Goal: Transaction & Acquisition: Purchase product/service

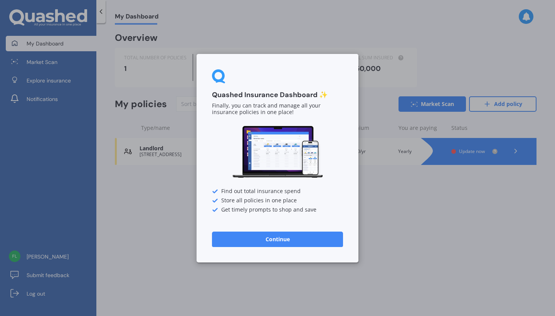
click at [292, 240] on button "Continue" at bounding box center [277, 238] width 131 height 15
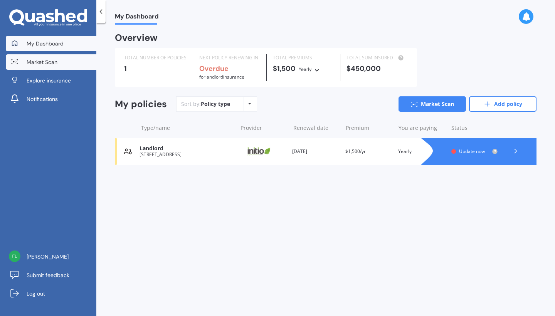
click at [49, 64] on span "Market Scan" at bounding box center [42, 62] width 31 height 8
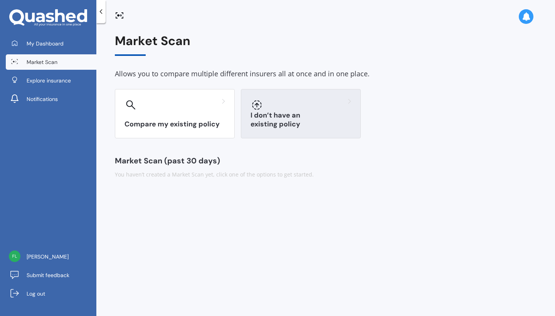
click at [298, 120] on h3 "I don’t have an existing policy" at bounding box center [301, 120] width 101 height 18
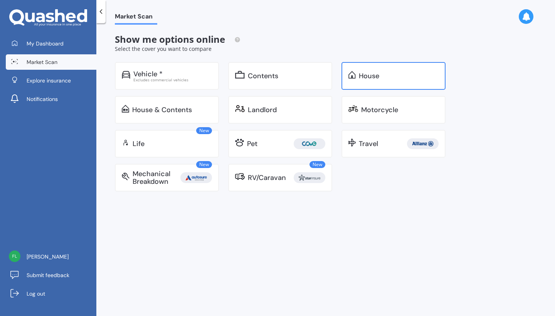
click at [371, 75] on div "House" at bounding box center [369, 76] width 20 height 8
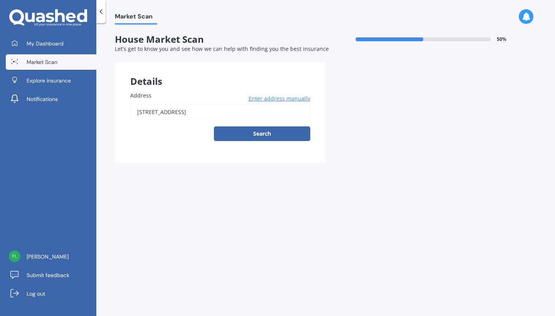
drag, startPoint x: 271, startPoint y: 110, endPoint x: 98, endPoint y: 101, distance: 172.9
click at [98, 101] on div "Market Scan House Market Scan 50 % Let's get to know you and see how we can hel…" at bounding box center [325, 171] width 459 height 293
type input "18 Parkside Crescent, Northwood, Christchurch 8051"
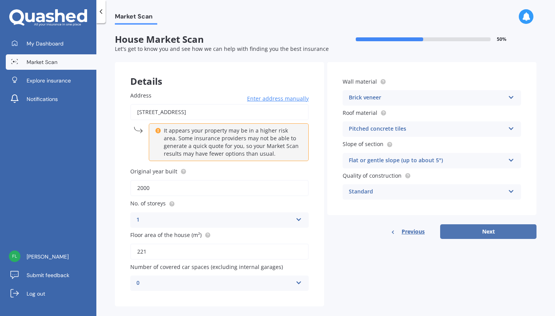
click at [477, 231] on button "Next" at bounding box center [488, 231] width 96 height 15
select select "19"
select select "04"
select select "1973"
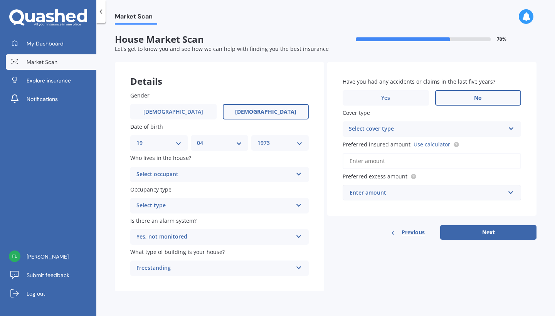
click at [243, 174] on div "Select occupant" at bounding box center [214, 174] width 156 height 9
click at [229, 184] on div "Owner" at bounding box center [220, 190] width 178 height 14
click at [218, 203] on div "Select type" at bounding box center [214, 205] width 156 height 9
click at [205, 219] on div "Permanent" at bounding box center [220, 221] width 178 height 14
click at [457, 127] on div "Select cover type" at bounding box center [427, 128] width 156 height 9
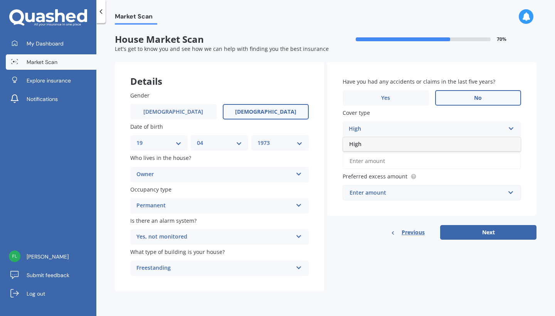
click at [457, 127] on div "High" at bounding box center [427, 128] width 156 height 9
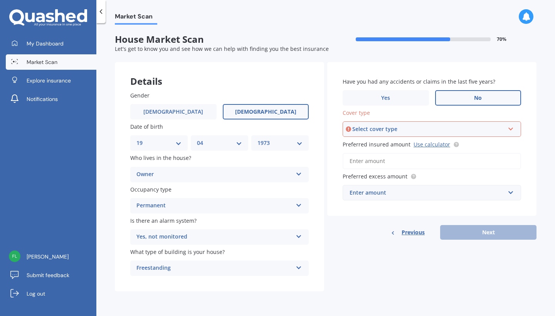
click at [512, 128] on icon at bounding box center [511, 127] width 7 height 5
click at [462, 143] on div "High" at bounding box center [431, 144] width 177 height 14
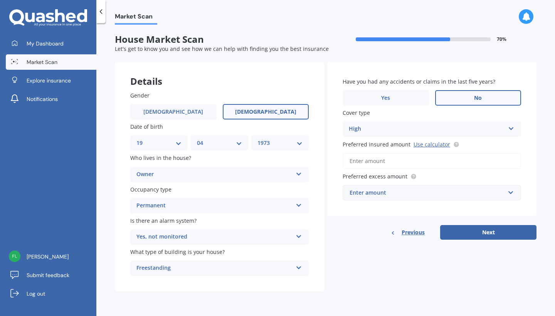
click at [430, 161] on input "Preferred insured amount Use calculator" at bounding box center [432, 161] width 178 height 16
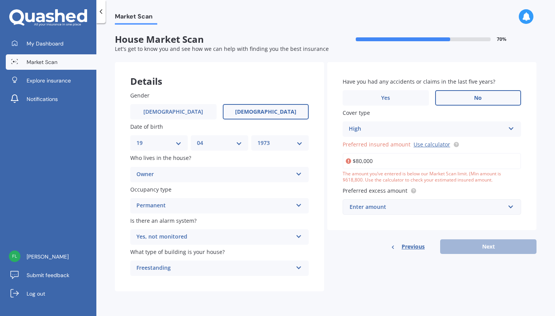
type input "$800,000"
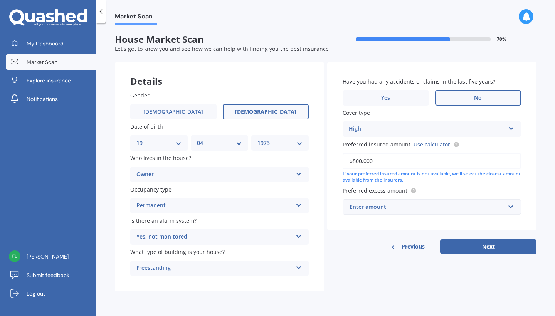
click at [366, 264] on div "Details Gender Male Female Date of birth DD 01 02 03 04 05 06 07 08 09 10 11 12…" at bounding box center [326, 177] width 422 height 230
click at [410, 208] on div "Enter amount" at bounding box center [427, 207] width 155 height 8
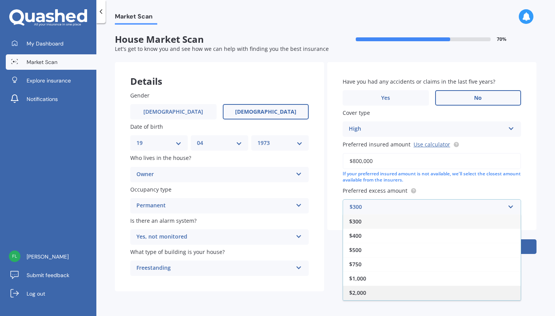
click at [372, 289] on div "$2,000" at bounding box center [432, 293] width 178 height 14
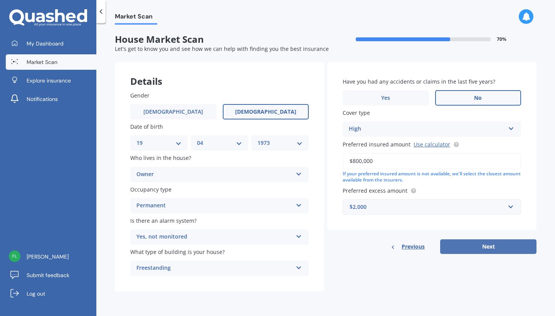
click at [486, 250] on button "Next" at bounding box center [488, 246] width 96 height 15
select select "19"
select select "04"
select select "1973"
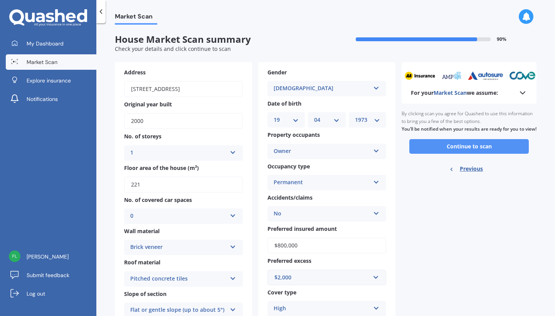
click at [474, 152] on button "Continue to scan" at bounding box center [468, 146] width 119 height 15
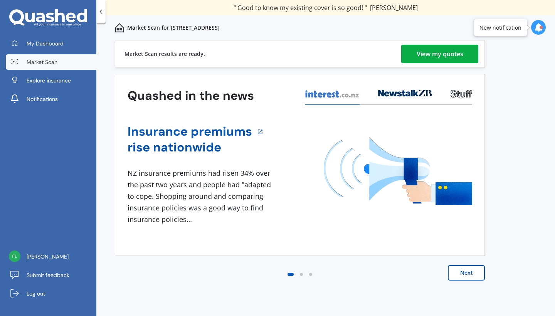
click at [431, 55] on div "View my quotes" at bounding box center [440, 54] width 47 height 18
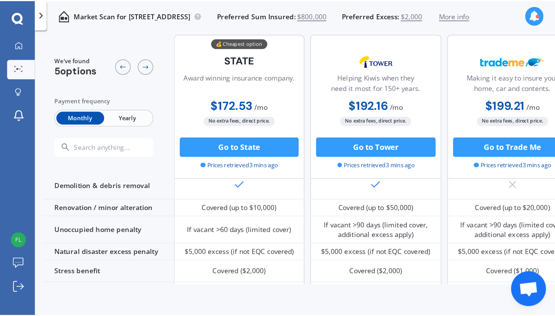
scroll to position [333, 0]
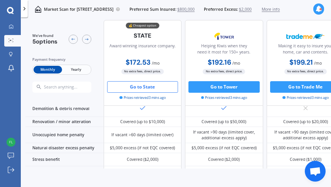
click at [159, 86] on button "Go to State" at bounding box center [142, 87] width 71 height 12
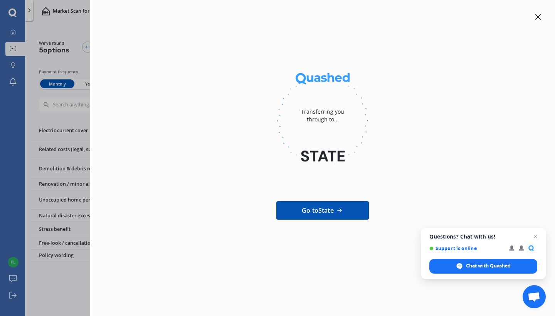
scroll to position [322, 0]
click at [329, 209] on span "Go to State" at bounding box center [318, 210] width 32 height 9
click at [74, 32] on div "Transferring you through to... Go to State" at bounding box center [277, 158] width 555 height 316
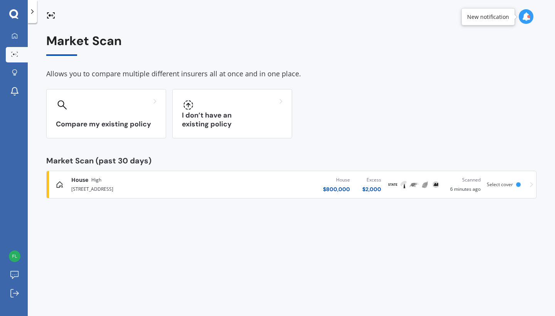
click at [475, 183] on div "Scanned 6 minutes ago" at bounding box center [463, 184] width 33 height 17
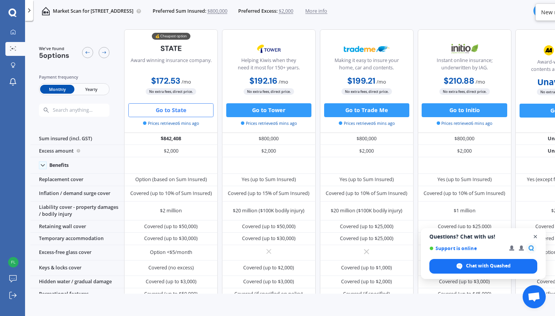
click at [536, 235] on span "Close chat" at bounding box center [536, 237] width 10 height 10
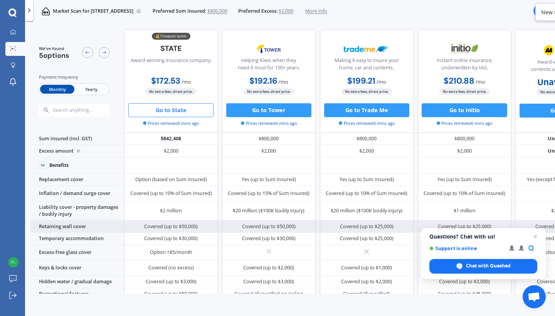
click at [536, 233] on div "Covered (up to $50,000)" at bounding box center [562, 226] width 94 height 12
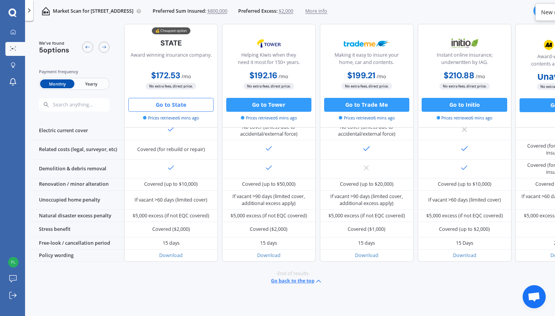
click at [536, 294] on span "Open chat" at bounding box center [534, 297] width 13 height 11
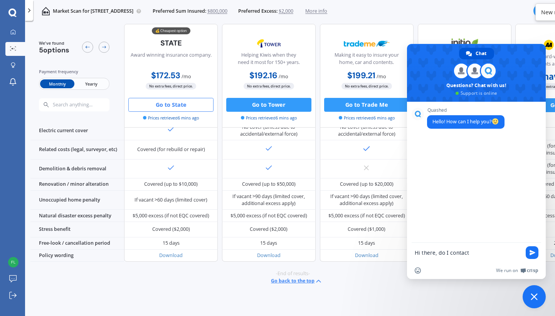
click at [437, 255] on textarea "Hi there, do I contact" at bounding box center [468, 252] width 106 height 7
click at [484, 261] on textarea "Hi there, once I have received quotes from you, do I contact" at bounding box center [468, 255] width 106 height 14
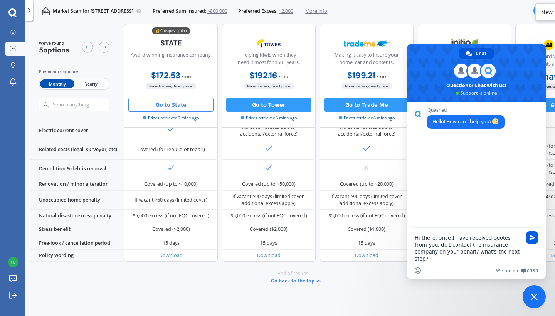
type textarea "Hi there, once I have received quotes from you, do I contact the insurance comp…"
click at [531, 237] on span "Send" at bounding box center [533, 238] width 6 height 6
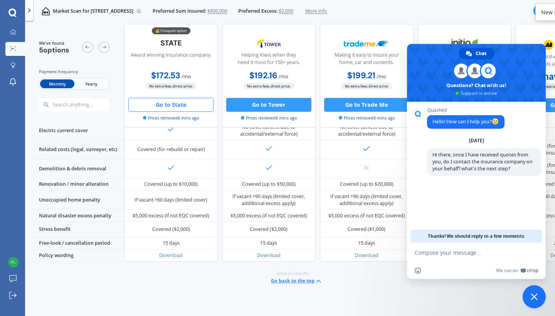
click at [436, 58] on span at bounding box center [476, 73] width 139 height 58
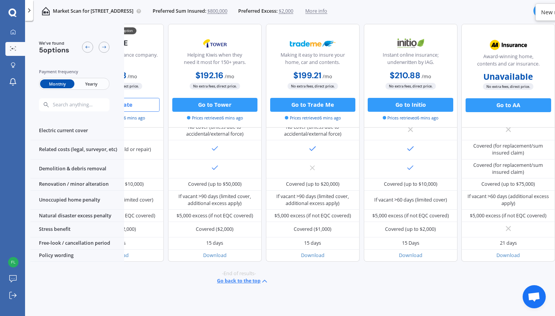
scroll to position [322, 64]
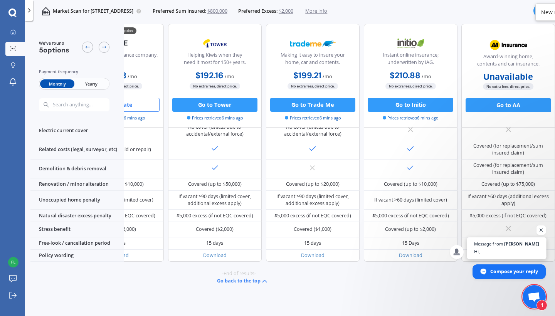
click at [511, 249] on span "Hi," at bounding box center [507, 251] width 66 height 7
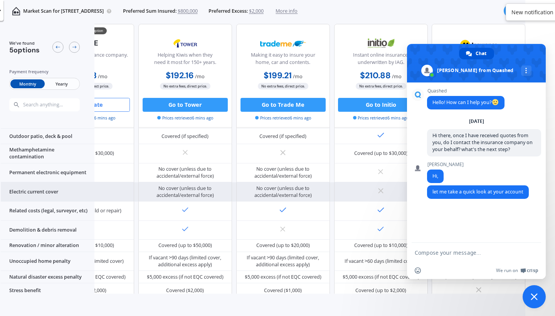
scroll to position [0, 38]
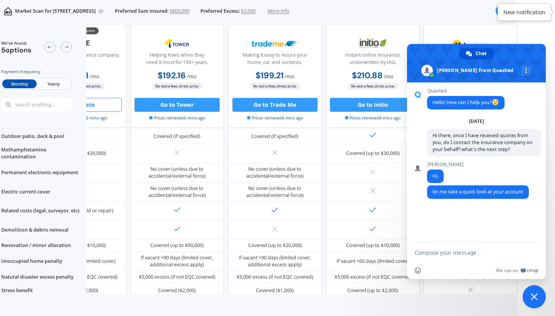
click at [494, 32] on div "Award-winning home, contents and car insurance. Unavailable No extra fees, dire…" at bounding box center [471, 75] width 94 height 103
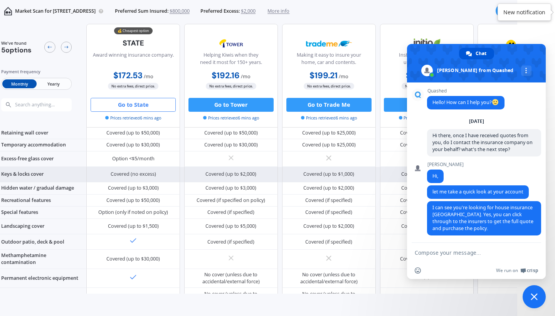
scroll to position [1, 0]
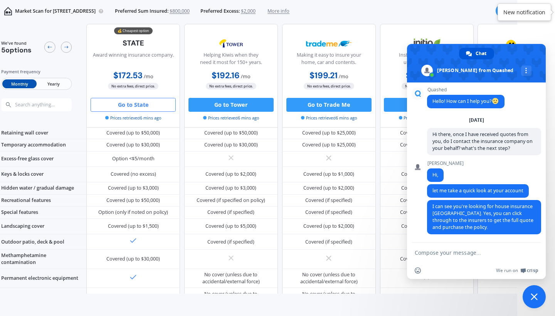
click at [430, 257] on form at bounding box center [468, 253] width 106 height 21
click at [433, 252] on textarea "Compose your message..." at bounding box center [468, 252] width 106 height 7
type textarea "Thank you very much!"
click at [533, 254] on span "Send" at bounding box center [533, 253] width 6 height 6
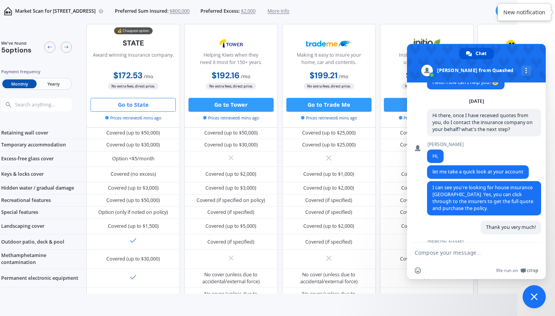
scroll to position [61, 0]
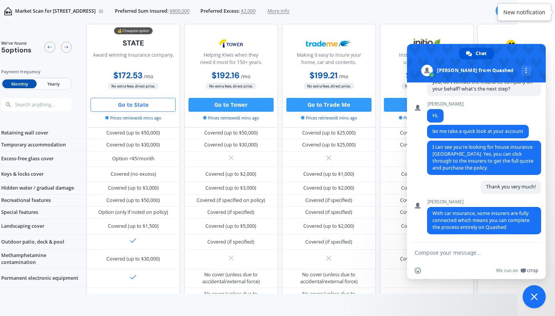
click at [452, 252] on textarea "Compose your message..." at bounding box center [468, 252] width 106 height 7
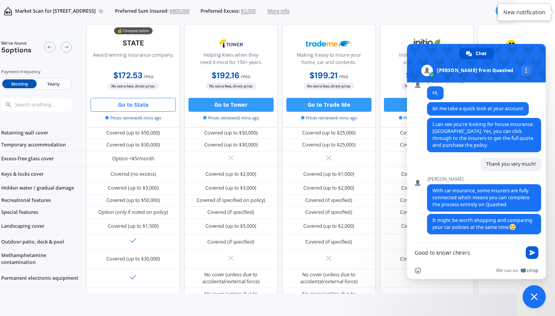
type textarea "Good to know! cheers"
click at [535, 252] on span "Send" at bounding box center [533, 253] width 6 height 6
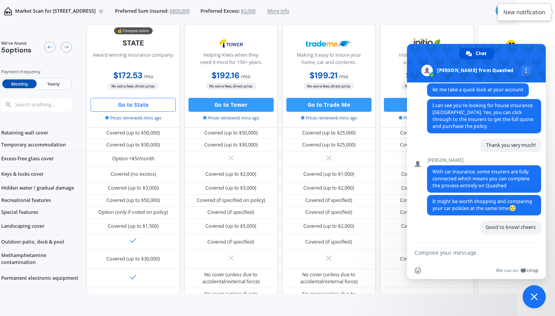
scroll to position [129, 0]
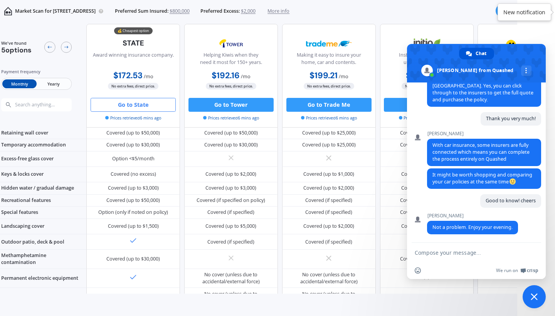
click at [483, 251] on textarea "Compose your message..." at bounding box center [468, 252] width 106 height 7
type textarea "You too Justin! many thanks again for your help"
click at [529, 248] on span "Send" at bounding box center [532, 251] width 13 height 13
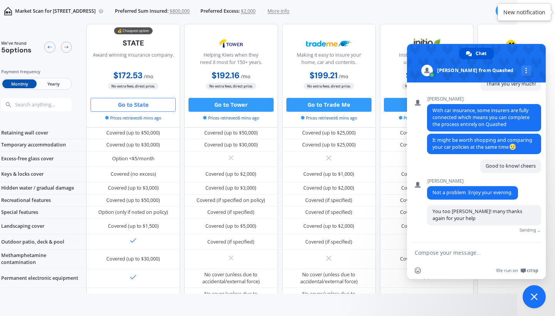
scroll to position [155, 0]
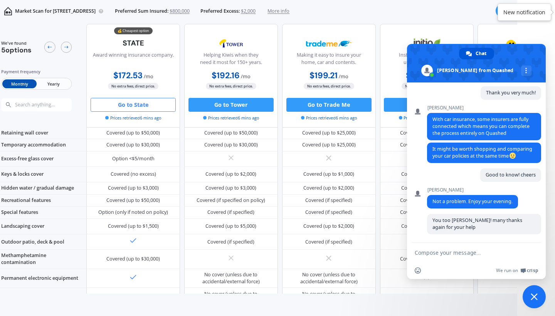
click at [138, 106] on button "Go to State" at bounding box center [133, 105] width 85 height 14
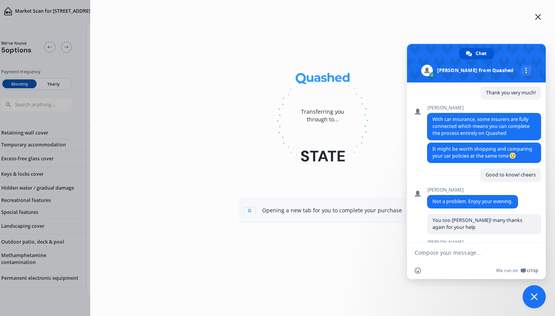
scroll to position [181, 0]
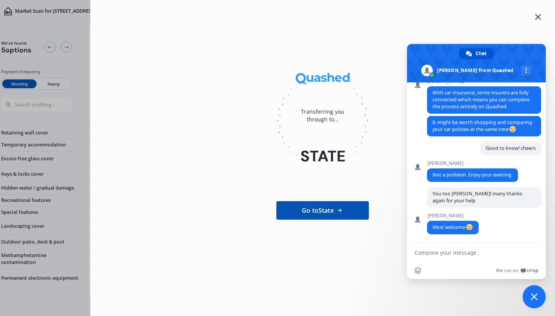
click at [539, 17] on icon at bounding box center [538, 17] width 6 height 6
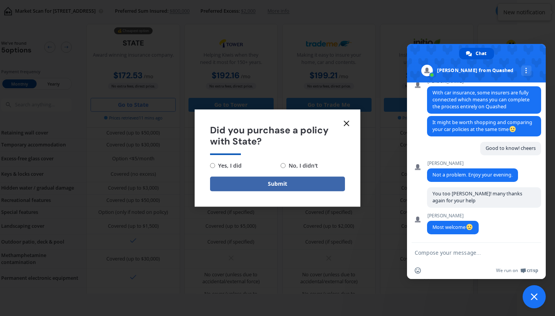
click at [348, 125] on line at bounding box center [346, 123] width 5 height 5
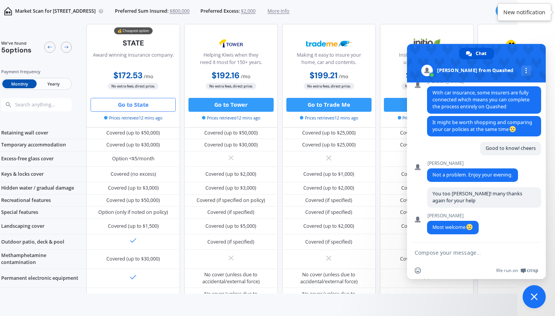
click at [126, 103] on button "Go to State" at bounding box center [133, 105] width 85 height 14
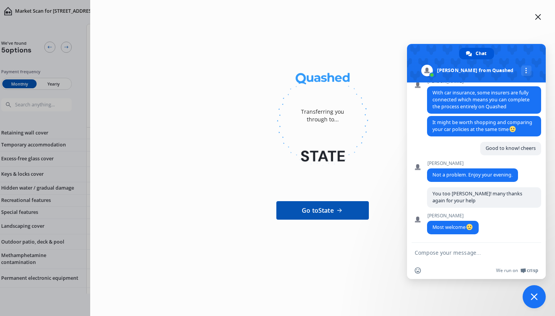
click at [537, 15] on icon at bounding box center [538, 17] width 6 height 6
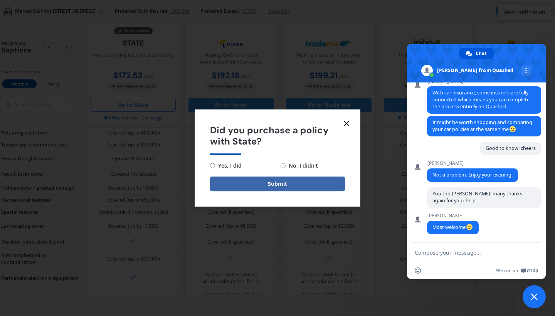
click at [536, 300] on span "Close chat" at bounding box center [534, 296] width 7 height 7
click at [534, 293] on span "Close chat" at bounding box center [534, 296] width 23 height 23
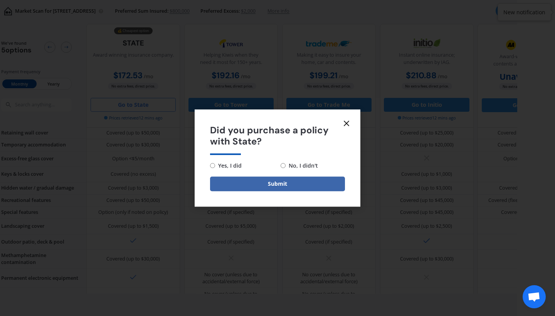
click at [347, 122] on icon at bounding box center [346, 123] width 9 height 9
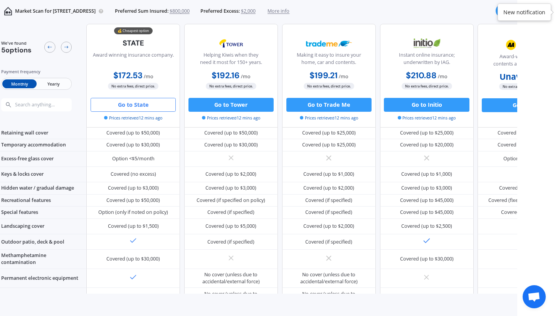
click at [129, 105] on button "Go to State" at bounding box center [133, 105] width 85 height 14
